Goal: Information Seeking & Learning: Learn about a topic

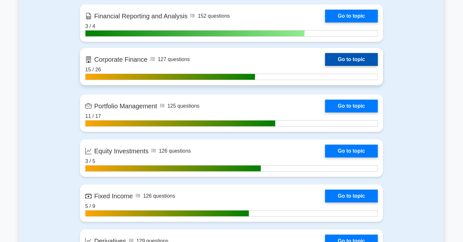
scroll to position [526, 0]
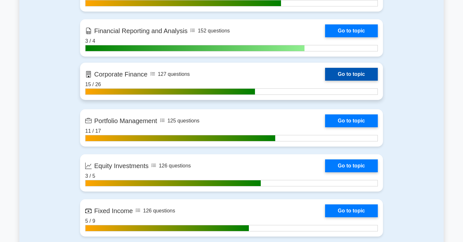
click at [343, 78] on link "Go to topic" at bounding box center [351, 74] width 53 height 13
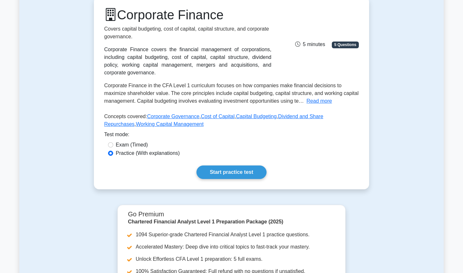
scroll to position [44, 0]
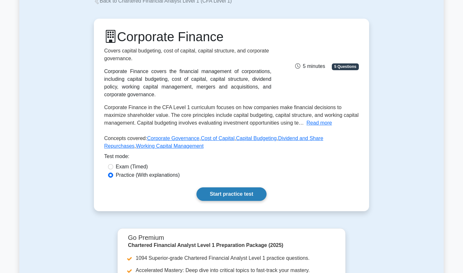
click at [246, 201] on link "Start practice test" at bounding box center [232, 194] width 70 height 14
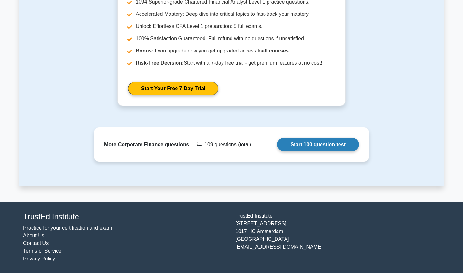
scroll to position [300, 0]
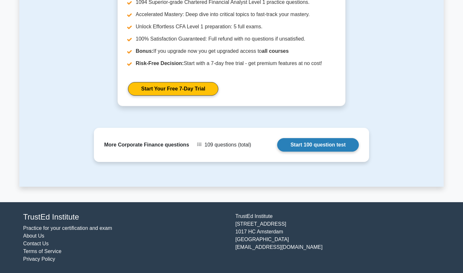
click at [277, 143] on link "Start 100 question test" at bounding box center [318, 145] width 82 height 14
click at [294, 149] on link "Start 100 question test" at bounding box center [318, 145] width 82 height 14
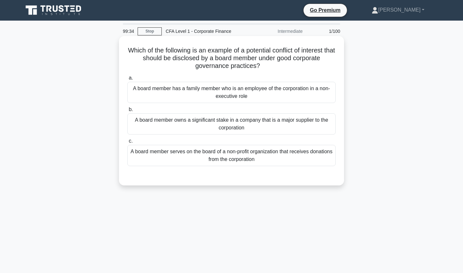
click at [288, 124] on div "A board member owns a significant stake in a company that is a major supplier t…" at bounding box center [231, 123] width 208 height 21
click at [127, 112] on input "b. A board member owns a significant stake in a company that is a major supplie…" at bounding box center [127, 109] width 0 height 4
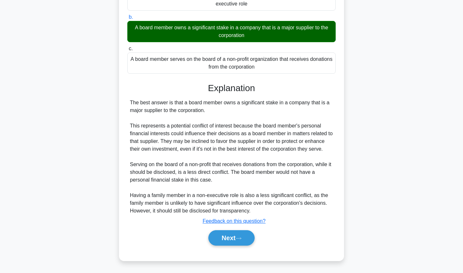
scroll to position [92, 0]
click at [247, 235] on button "Next" at bounding box center [231, 237] width 46 height 15
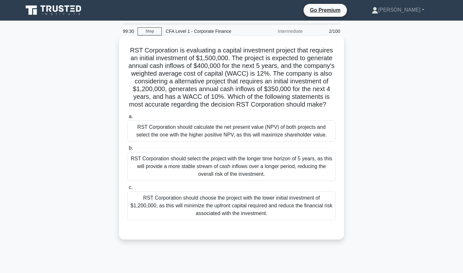
scroll to position [0, 0]
click at [289, 125] on div "RST Corporation should calculate the net present value (NPV) of both projects a…" at bounding box center [231, 130] width 208 height 21
click at [127, 119] on input "a. RST Corporation should calculate the net present value (NPV) of both project…" at bounding box center [127, 117] width 0 height 4
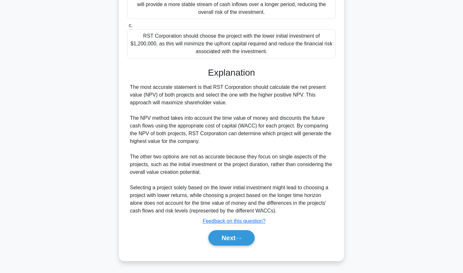
scroll to position [162, 0]
click at [234, 235] on button "Next" at bounding box center [231, 237] width 46 height 15
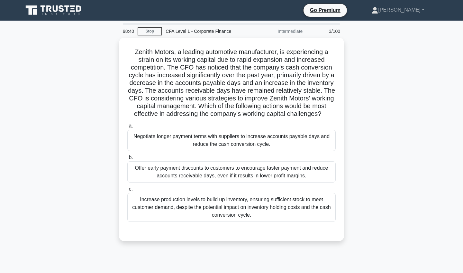
scroll to position [0, 0]
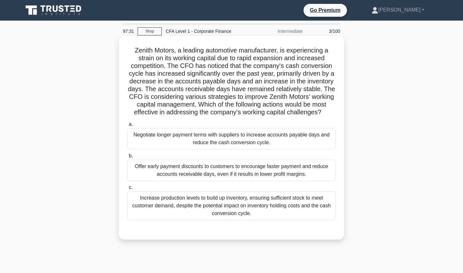
click at [256, 174] on div "Offer early payment discounts to customers to encourage faster payment and redu…" at bounding box center [231, 170] width 208 height 21
click at [127, 158] on input "b. Offer early payment discounts to customers to encourage faster payment and r…" at bounding box center [127, 156] width 0 height 4
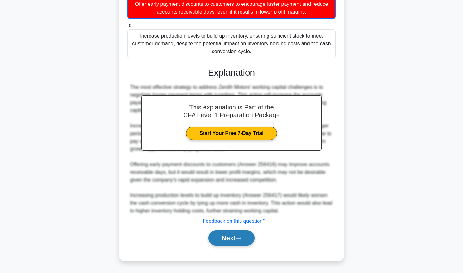
click at [243, 233] on button "Next" at bounding box center [231, 237] width 46 height 15
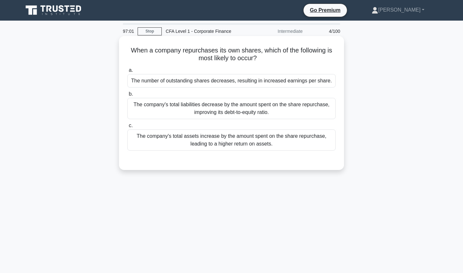
click at [232, 82] on div "The number of outstanding shares decreases, resulting in increased earnings per…" at bounding box center [231, 81] width 208 height 14
click at [127, 72] on input "a. The number of outstanding shares decreases, resulting in increased earnings …" at bounding box center [127, 70] width 0 height 4
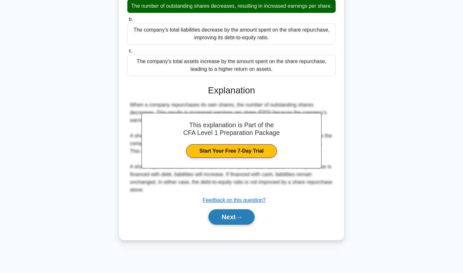
scroll to position [75, 0]
click at [233, 214] on button "Next" at bounding box center [231, 216] width 46 height 15
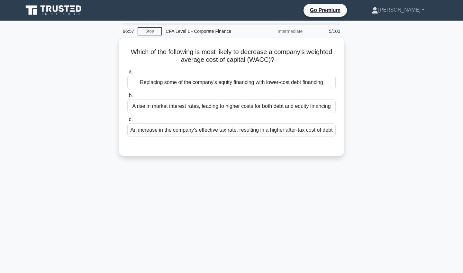
scroll to position [0, 0]
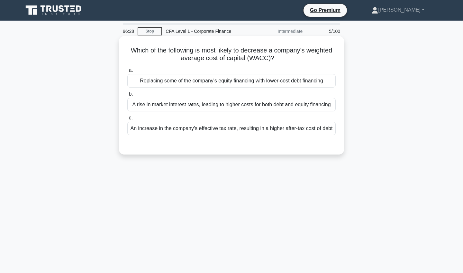
click at [280, 131] on div "An increase in the company's effective tax rate, resulting in a higher after-ta…" at bounding box center [231, 129] width 208 height 14
click at [127, 120] on input "c. An increase in the company's effective tax rate, resulting in a higher after…" at bounding box center [127, 118] width 0 height 4
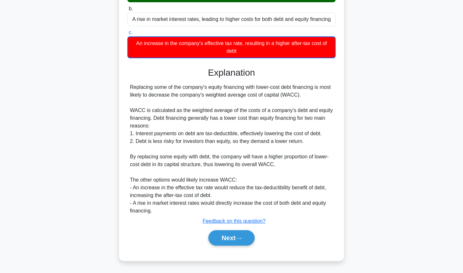
scroll to position [85, 0]
click at [233, 238] on button "Next" at bounding box center [231, 237] width 46 height 15
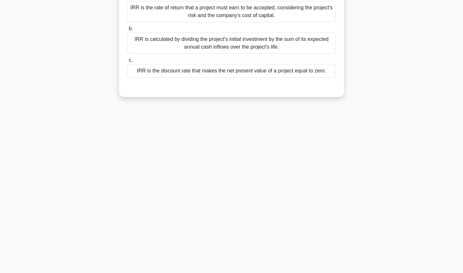
click at [233, 238] on div "96:13 Stop CFA Level 1 - Corporate Finance Intermediate 6/100 In the context of…" at bounding box center [231, 110] width 425 height 322
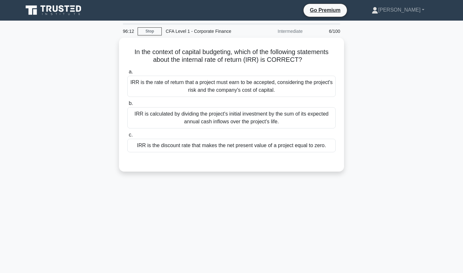
scroll to position [0, 0]
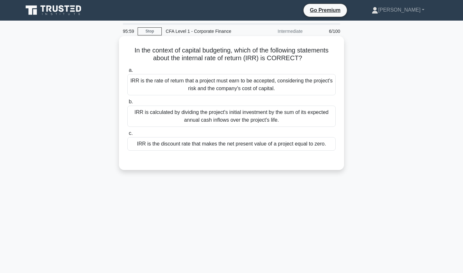
click at [314, 142] on div "IRR is the discount rate that makes the net present value of a project equal to…" at bounding box center [231, 144] width 208 height 14
click at [127, 135] on input "c. IRR is the discount rate that makes the net present value of a project equal…" at bounding box center [127, 133] width 0 height 4
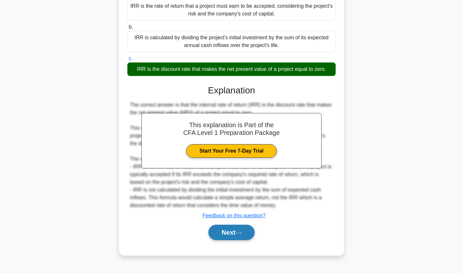
scroll to position [75, 0]
click at [237, 228] on button "Next" at bounding box center [231, 232] width 46 height 15
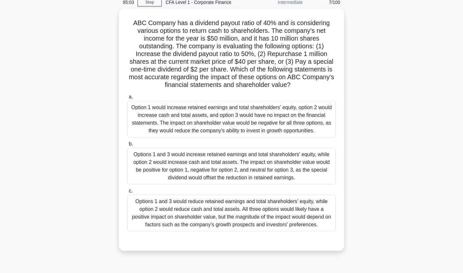
scroll to position [30, 0]
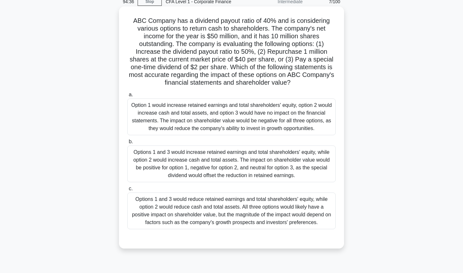
click at [290, 166] on div "Options 1 and 3 would increase retained earnings and total shareholders' equity…" at bounding box center [231, 163] width 208 height 37
click at [127, 144] on input "b. Options 1 and 3 would increase retained earnings and total shareholders' equ…" at bounding box center [127, 142] width 0 height 4
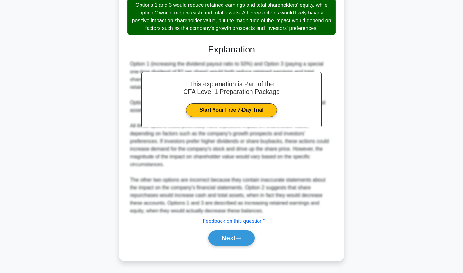
scroll to position [224, 0]
click at [236, 242] on button "Next" at bounding box center [231, 237] width 46 height 15
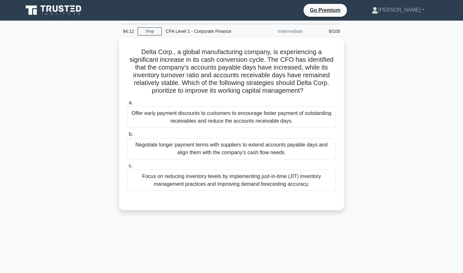
scroll to position [0, 0]
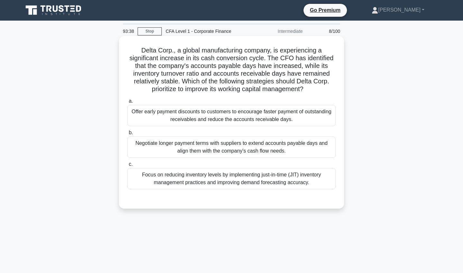
click at [296, 153] on div "Negotiate longer payment terms with suppliers to extend accounts payable days a…" at bounding box center [231, 146] width 208 height 21
click at [127, 135] on input "b. Negotiate longer payment terms with suppliers to extend accounts payable day…" at bounding box center [127, 133] width 0 height 4
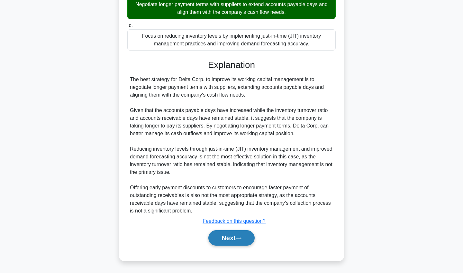
scroll to position [139, 0]
click at [228, 241] on button "Next" at bounding box center [231, 237] width 46 height 15
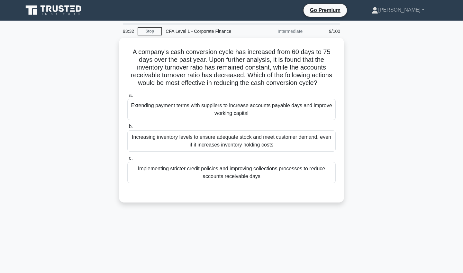
scroll to position [0, 0]
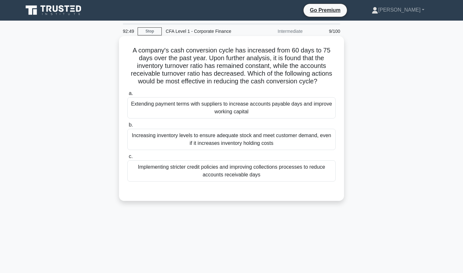
click at [292, 176] on div "Implementing stricter credit policies and improving collections processes to re…" at bounding box center [231, 170] width 208 height 21
click at [127, 159] on input "c. Implementing stricter credit policies and improving collections processes to…" at bounding box center [127, 156] width 0 height 4
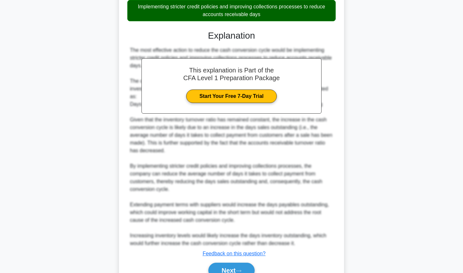
scroll to position [162, 0]
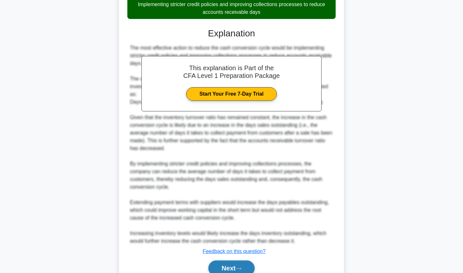
click at [241, 263] on button "Next" at bounding box center [231, 267] width 46 height 15
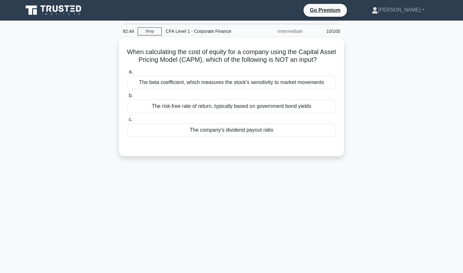
scroll to position [0, 0]
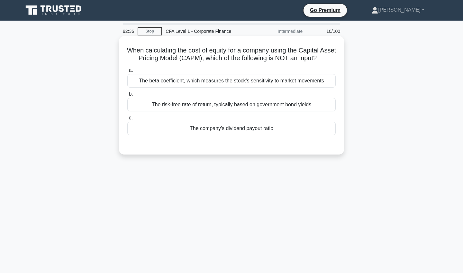
click at [304, 129] on div "The company's dividend payout ratio" at bounding box center [231, 129] width 208 height 14
click at [127, 120] on input "c. The company's dividend payout ratio" at bounding box center [127, 118] width 0 height 4
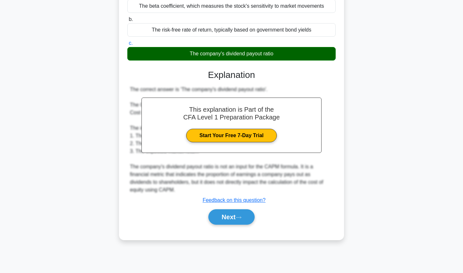
scroll to position [75, 0]
click at [251, 213] on button "Next" at bounding box center [231, 216] width 46 height 15
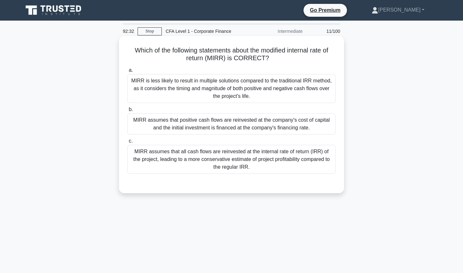
scroll to position [0, 0]
click at [304, 121] on div "MIRR assumes that positive cash flows are reinvested at the company's cost of c…" at bounding box center [231, 123] width 208 height 21
click at [127, 112] on input "[PERSON_NAME] assumes that positive cash flows are reinvested at the company's …" at bounding box center [127, 109] width 0 height 4
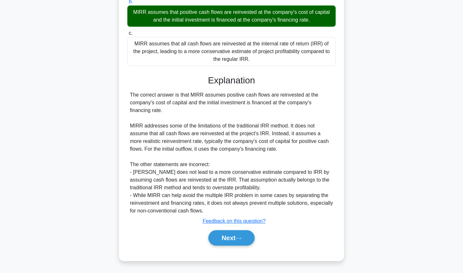
scroll to position [108, 0]
click at [232, 235] on button "Next" at bounding box center [231, 237] width 46 height 15
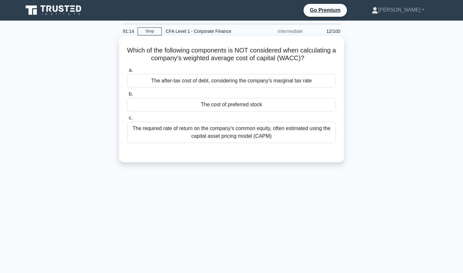
scroll to position [0, 0]
click at [288, 129] on div "The required rate of return on the company's common equity, often estimated usi…" at bounding box center [231, 132] width 208 height 21
click at [127, 120] on input "c. The required rate of return on the company's common equity, often estimated …" at bounding box center [127, 118] width 0 height 4
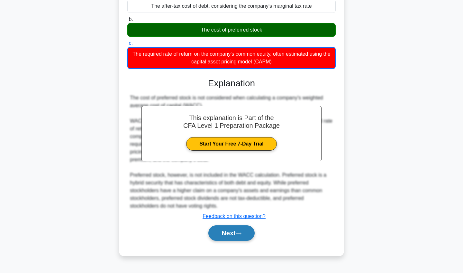
scroll to position [75, 0]
click at [243, 235] on button "Next" at bounding box center [231, 232] width 46 height 15
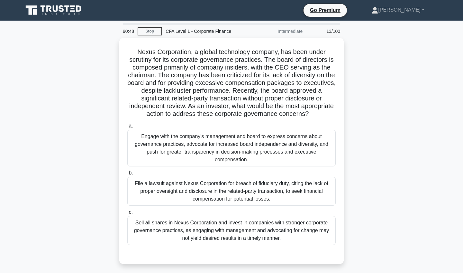
scroll to position [0, 0]
click at [349, 160] on div "Nexus Corporation, a global technology company, has been under scrutiny for its…" at bounding box center [231, 155] width 425 height 234
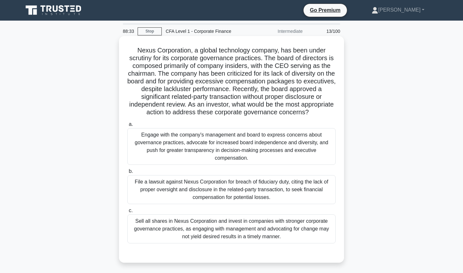
click at [258, 155] on div "Engage with the company's management and board to express concerns about govern…" at bounding box center [231, 146] width 208 height 37
click at [127, 126] on input "a. Engage with the company's management and board to express concerns about gov…" at bounding box center [127, 124] width 0 height 4
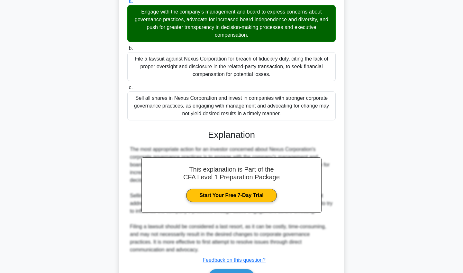
scroll to position [127, 0]
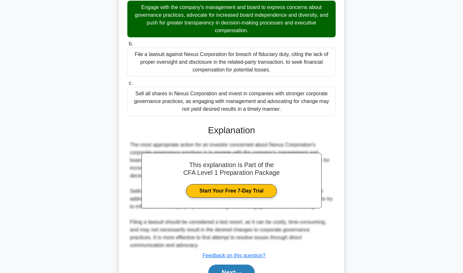
click at [226, 270] on button "Next" at bounding box center [231, 271] width 46 height 15
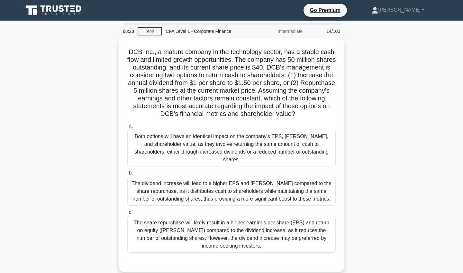
scroll to position [0, 0]
